Goal: Information Seeking & Learning: Learn about a topic

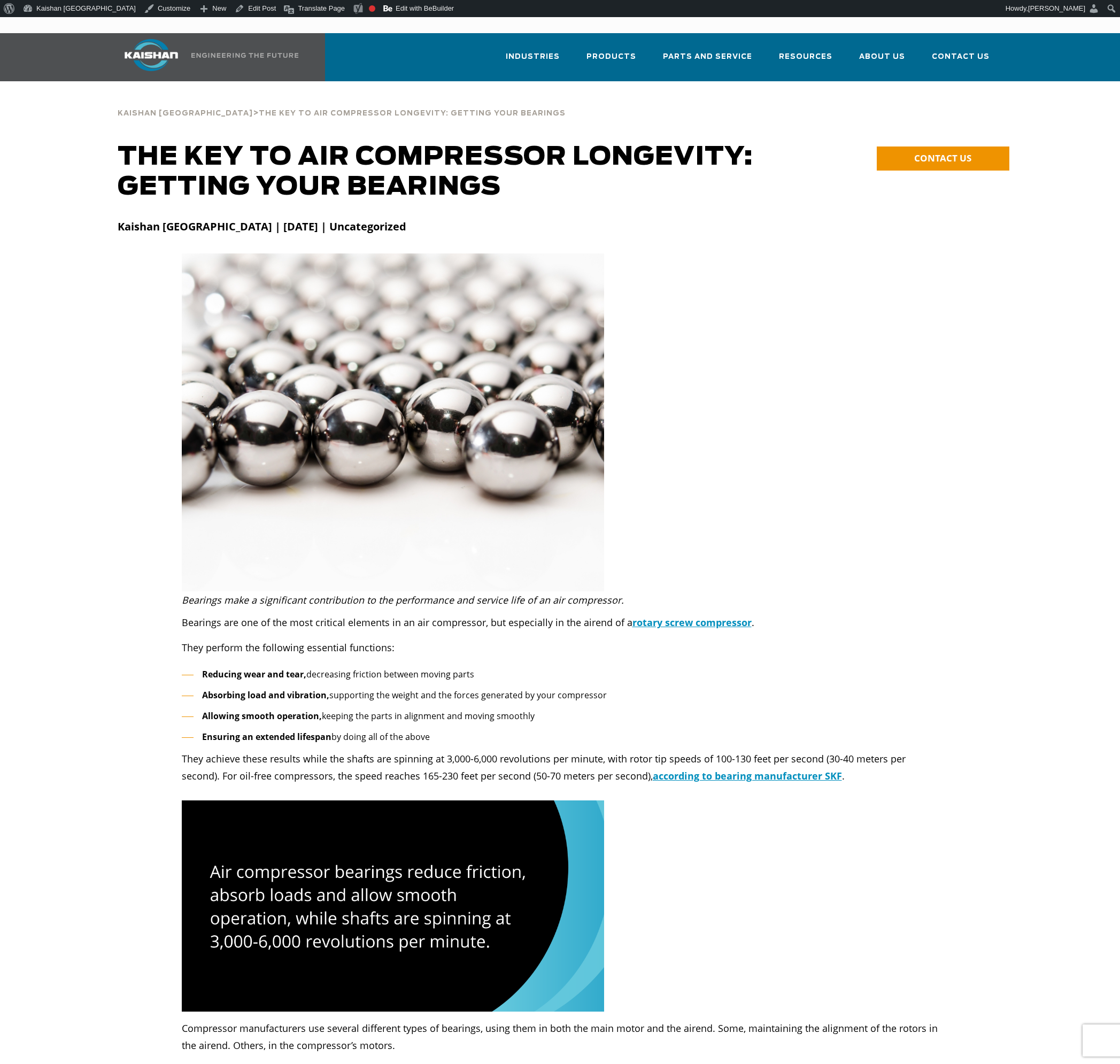
click at [782, 559] on div at bounding box center [560, 422] width 898 height 338
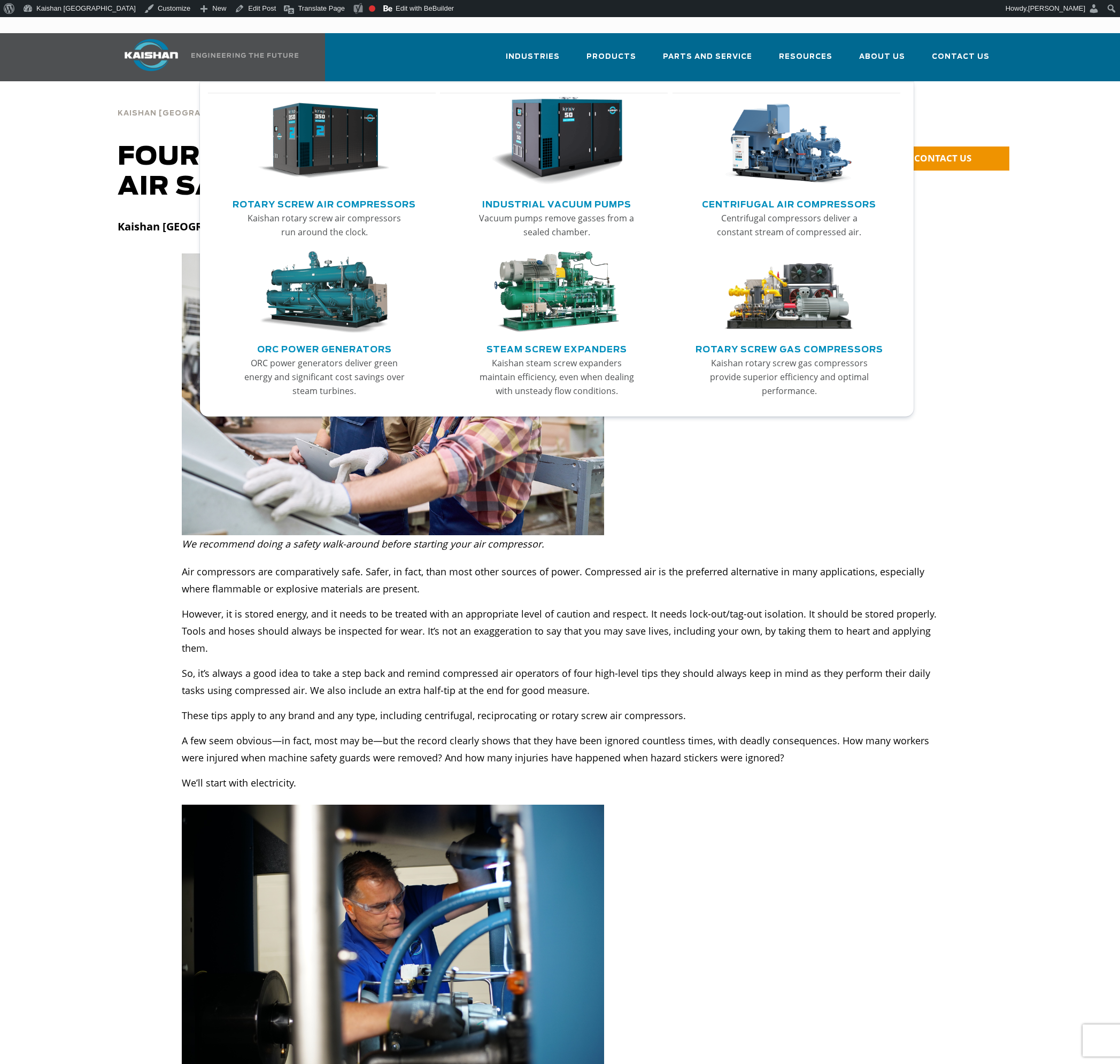
click at [342, 132] on img "Main menu" at bounding box center [325, 141] width 132 height 89
